Goal: Check status: Check status

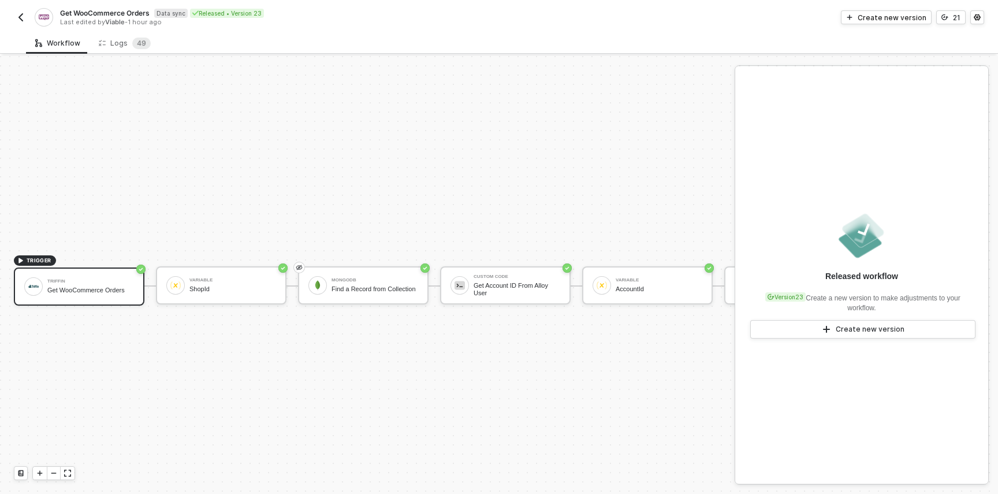
scroll to position [21, 0]
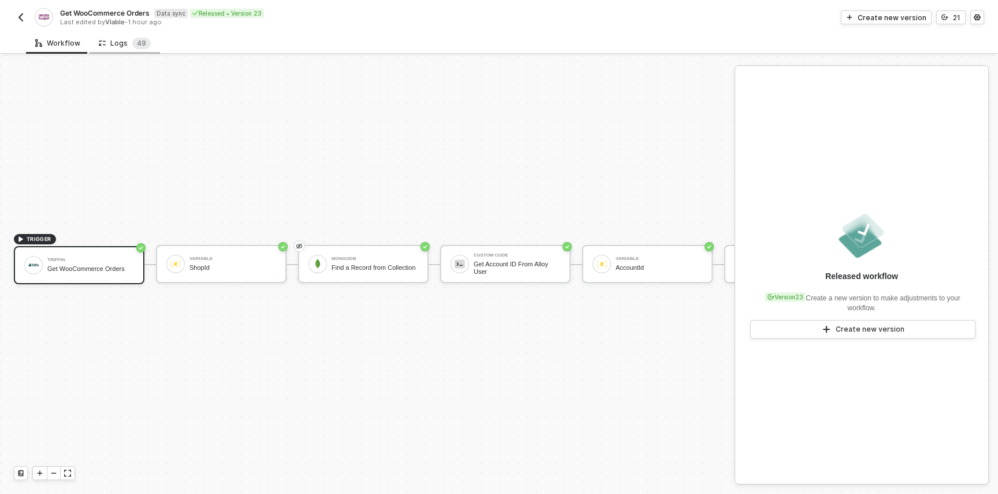
click at [121, 40] on div "Logs 4 9" at bounding box center [125, 44] width 52 height 12
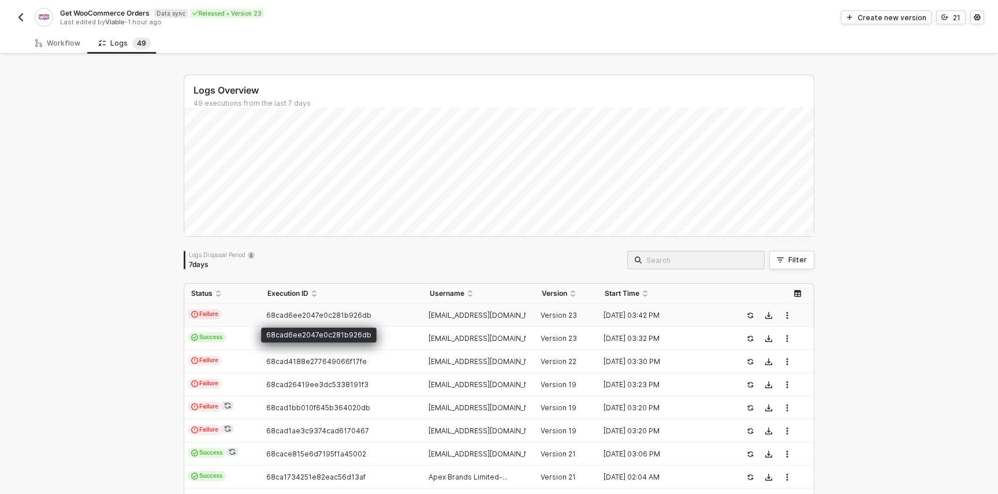
click at [365, 316] on td "68cad6ee2047e0c281b926db" at bounding box center [342, 315] width 162 height 23
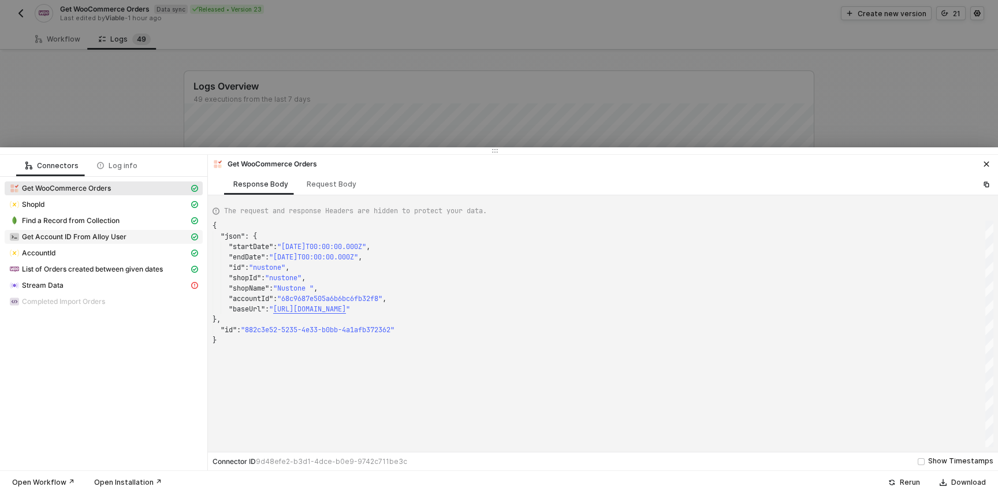
scroll to position [104, 0]
click at [113, 276] on div "List of Orders created between given dates" at bounding box center [104, 270] width 198 height 16
click at [112, 283] on div "Stream Data" at bounding box center [99, 285] width 180 height 10
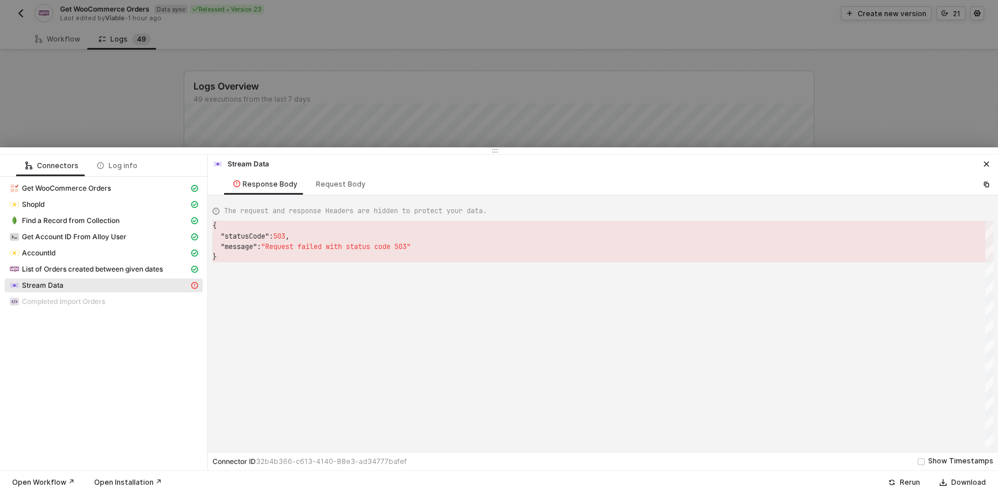
scroll to position [10, 83]
click at [387, 239] on div ""statusCode" : 503 ," at bounding box center [603, 236] width 781 height 10
click at [161, 268] on span "List of Orders created between given dates" at bounding box center [92, 269] width 141 height 9
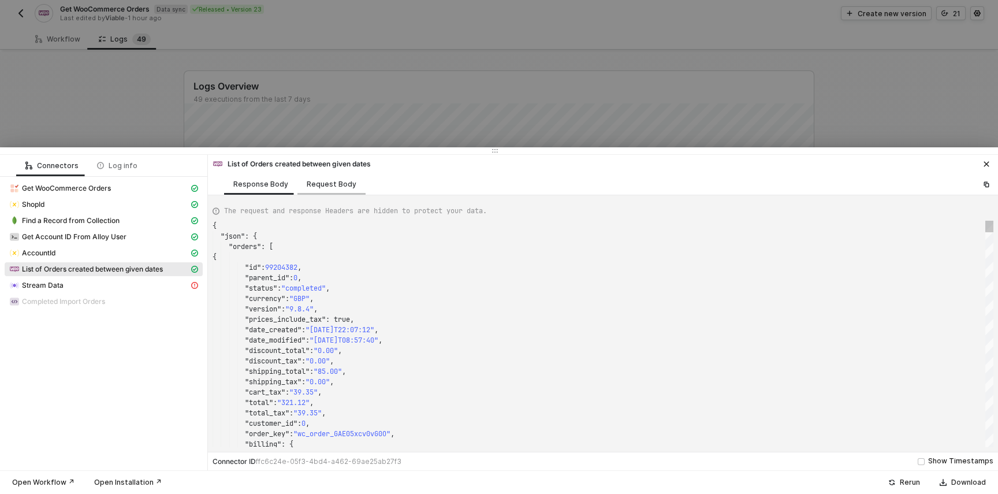
scroll to position [0, 0]
click at [353, 183] on div "Request Body" at bounding box center [331, 183] width 68 height 21
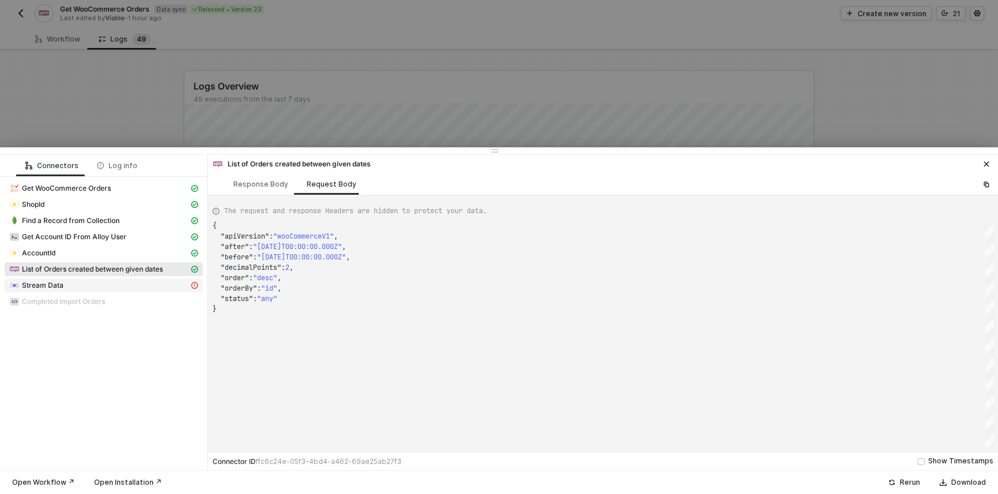
click at [145, 287] on div "Stream Data" at bounding box center [99, 285] width 180 height 10
type textarea "{ "statusCode": 503, "message": "Request failed with status code 503" }"
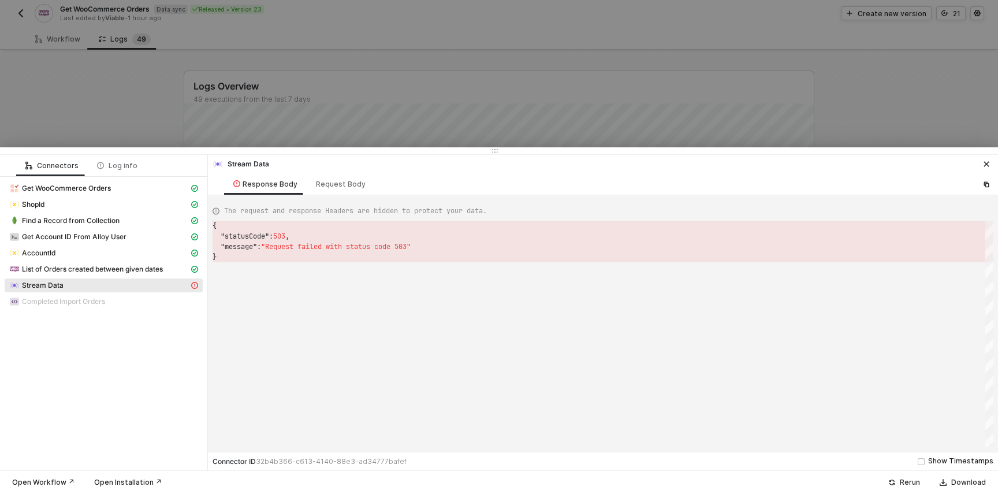
scroll to position [31, 0]
click at [269, 187] on div "Response Body" at bounding box center [265, 184] width 64 height 9
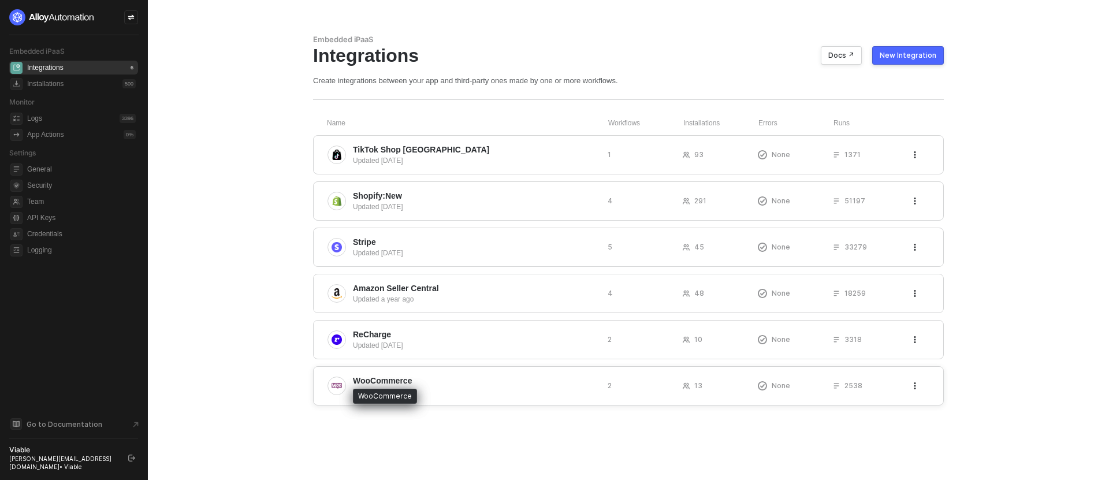
click at [370, 384] on span "WooCommerce" at bounding box center [382, 381] width 59 height 12
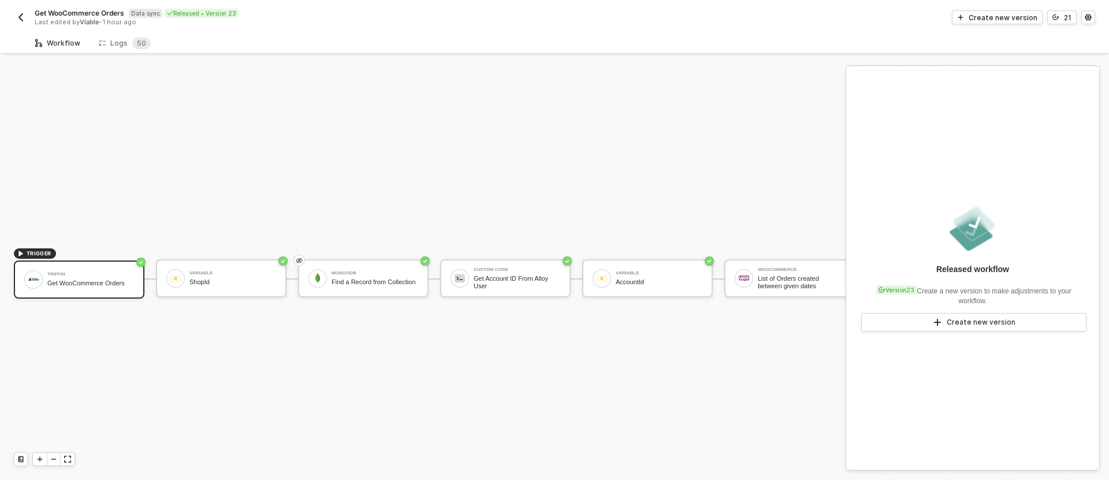
scroll to position [21, 0]
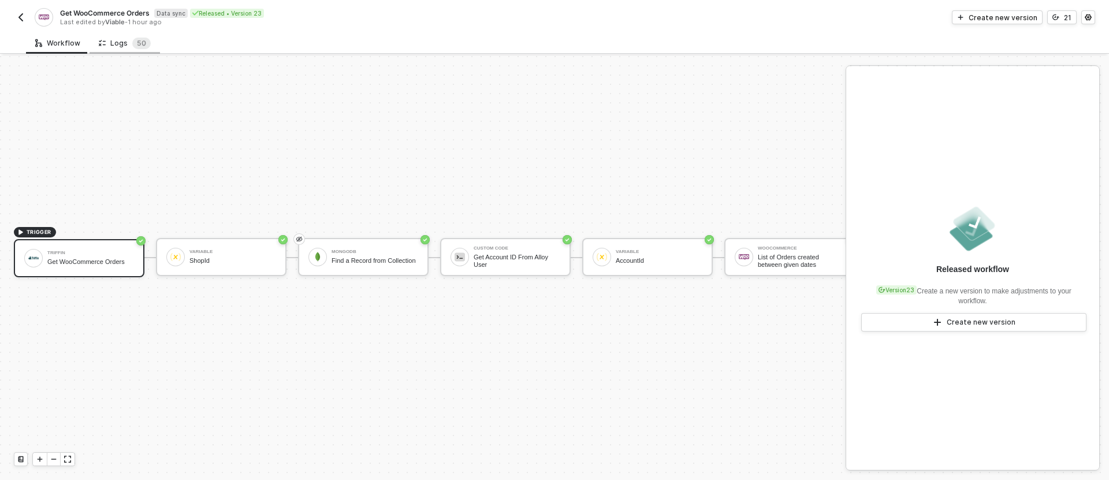
click at [131, 52] on div "Logs 5 0" at bounding box center [125, 42] width 70 height 21
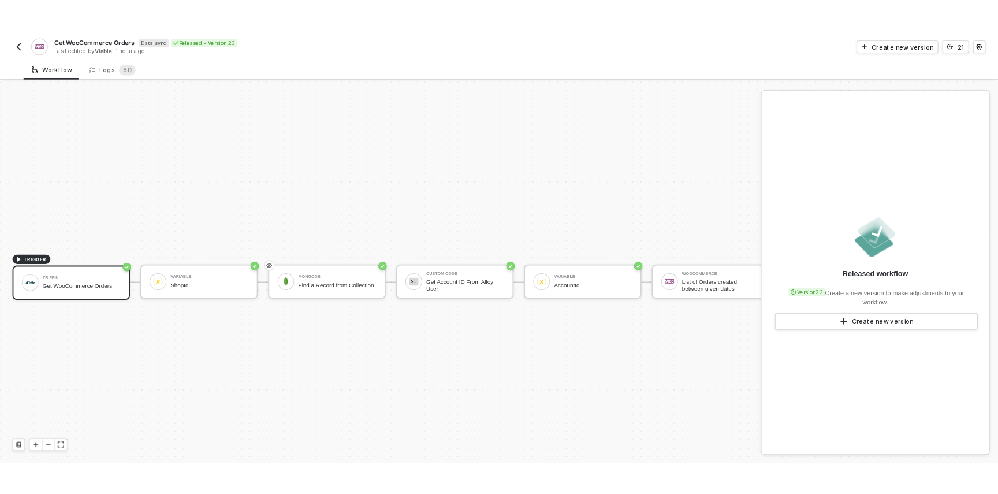
scroll to position [21, 0]
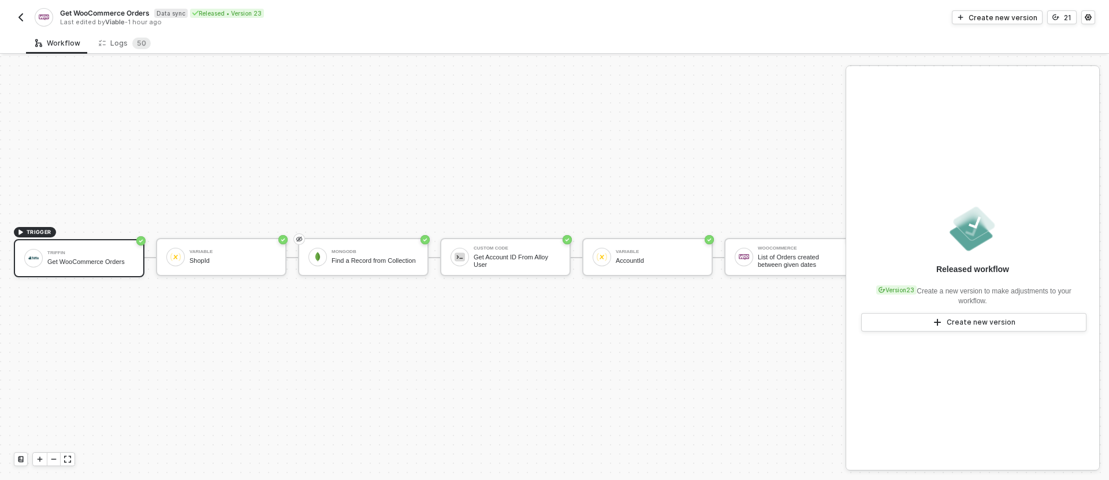
click at [162, 36] on div "Workflow Logs 5 0" at bounding box center [567, 42] width 1083 height 21
click at [115, 38] on div "Logs 5 0" at bounding box center [125, 44] width 52 height 12
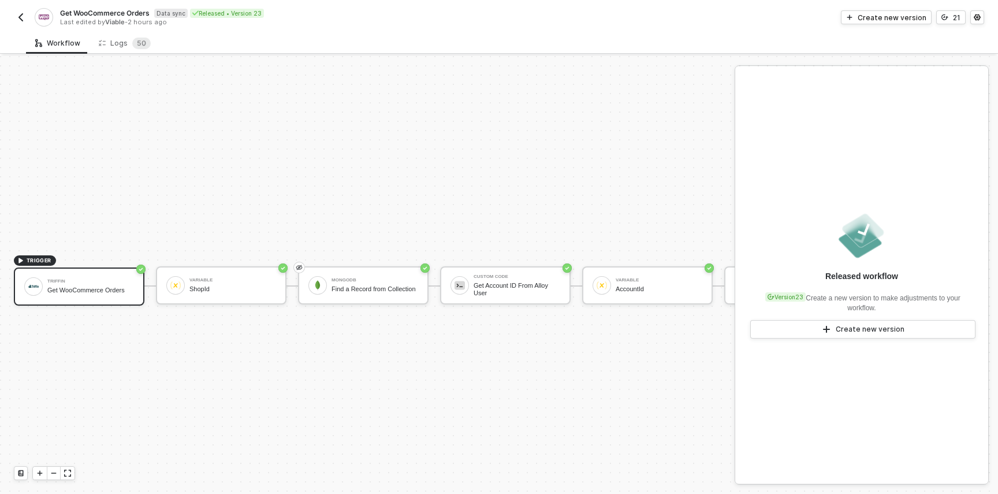
scroll to position [21, 0]
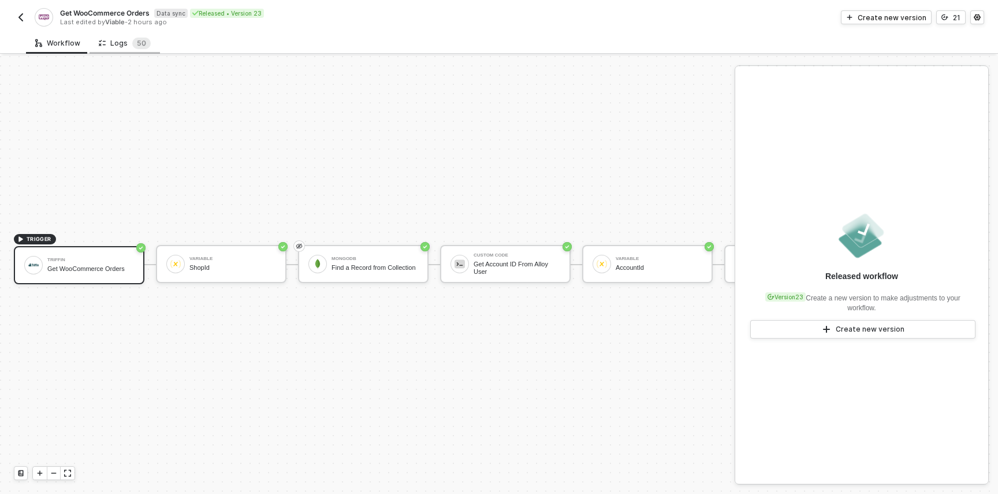
click at [110, 53] on div "Logs 5 0" at bounding box center [125, 42] width 70 height 21
